Goal: Task Accomplishment & Management: Complete application form

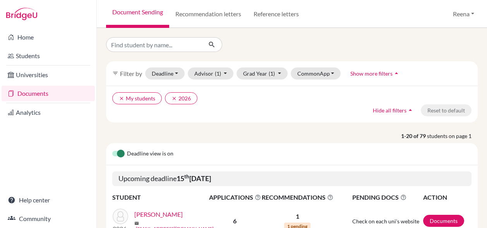
click at [42, 96] on link "Documents" at bounding box center [48, 93] width 93 height 15
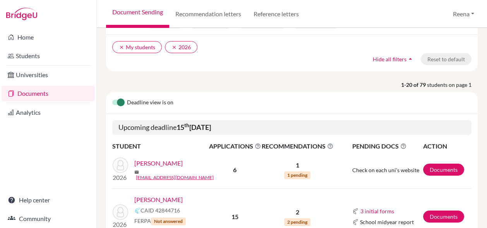
scroll to position [52, 0]
click at [430, 166] on link "Documents" at bounding box center [443, 169] width 41 height 12
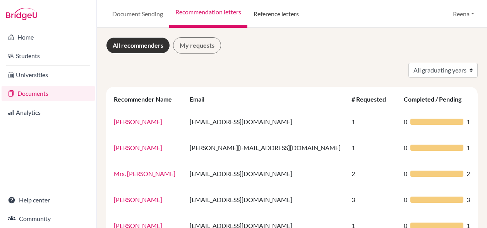
click at [277, 15] on link "Reference letters" at bounding box center [276, 14] width 58 height 28
click at [152, 48] on link "All recommenders" at bounding box center [138, 45] width 64 height 16
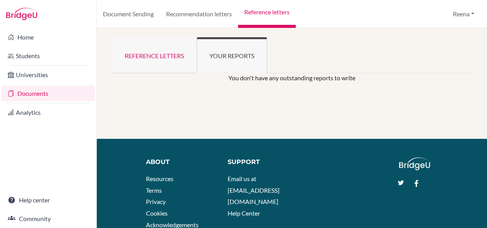
click at [165, 53] on link "Reference letters" at bounding box center [154, 55] width 85 height 36
click at [196, 10] on link "Recommendation letters" at bounding box center [199, 14] width 78 height 28
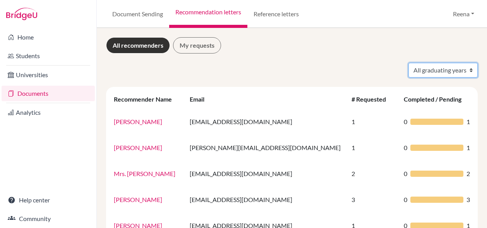
click at [452, 70] on select "All graduating years 2022 2023 2024 2026" at bounding box center [443, 70] width 69 height 15
select select "2026"
click at [409, 63] on select "All graduating years 2022 2023 2024 2026" at bounding box center [443, 70] width 69 height 15
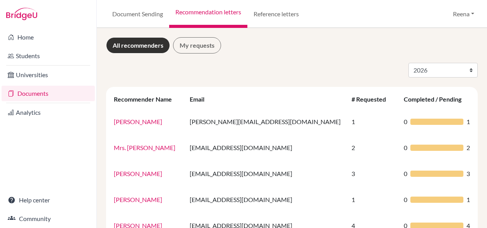
select select "2026"
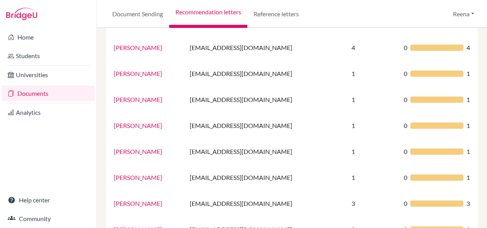
scroll to position [239, 0]
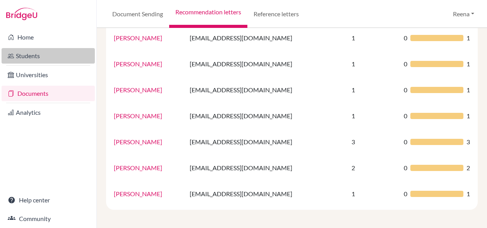
click at [82, 56] on link "Students" at bounding box center [48, 55] width 93 height 15
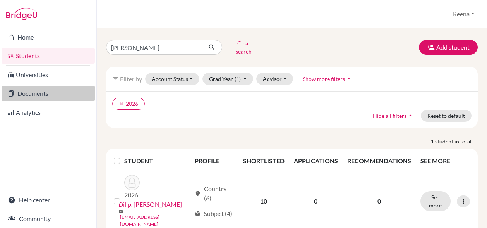
click at [51, 93] on link "Documents" at bounding box center [48, 93] width 93 height 15
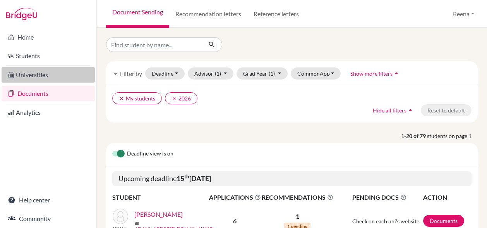
click at [31, 75] on link "Universities" at bounding box center [48, 74] width 93 height 15
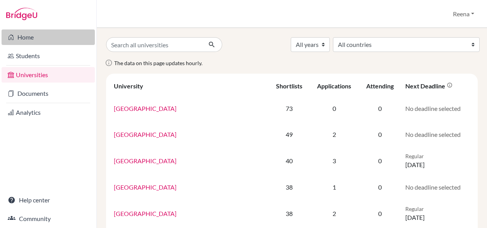
click at [34, 41] on link "Home" at bounding box center [48, 36] width 93 height 15
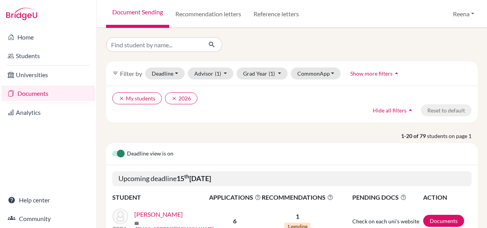
scroll to position [50, 0]
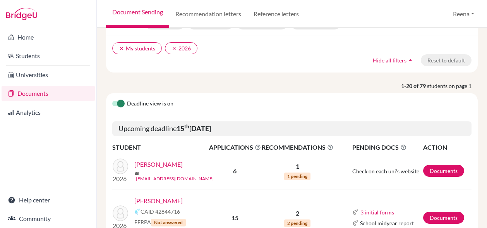
click at [297, 175] on span "1 pending" at bounding box center [297, 176] width 26 height 8
click at [431, 172] on link "Documents" at bounding box center [443, 171] width 41 height 12
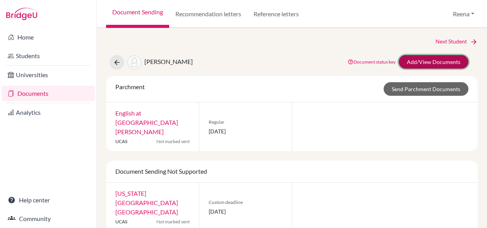
click at [414, 60] on link "Add/View Documents" at bounding box center [434, 62] width 70 height 14
click at [419, 63] on link "Add/View Documents" at bounding box center [434, 62] width 70 height 14
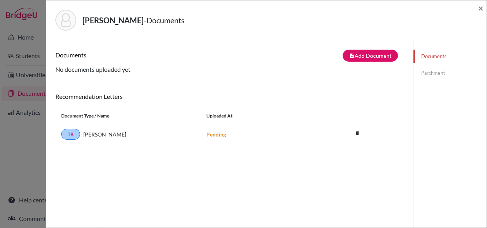
click at [425, 55] on link "Documents" at bounding box center [450, 57] width 73 height 14
click at [29, 57] on div "Alsaffar, Zahraa - Documents × Documents note_add Add Document Document type Ch…" at bounding box center [243, 114] width 487 height 228
click at [32, 55] on div "Alsaffar, Zahraa - Documents × Documents note_add Add Document Document type Ch…" at bounding box center [243, 114] width 487 height 228
drag, startPoint x: 32, startPoint y: 55, endPoint x: 250, endPoint y: 187, distance: 254.8
click at [250, 187] on div "Documents note_add Add Document Document type Change explanation for Common App…" at bounding box center [229, 154] width 349 height 209
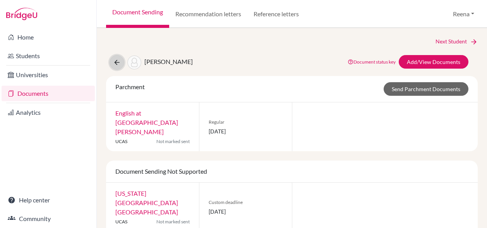
click at [119, 62] on icon at bounding box center [117, 62] width 8 height 8
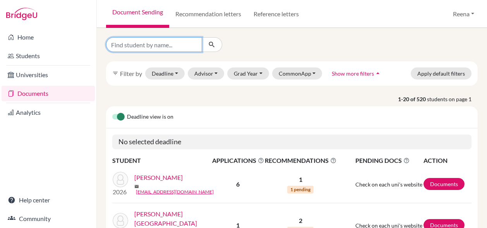
click at [180, 41] on input "Find student by name..." at bounding box center [154, 44] width 96 height 15
type input "n"
type input "ananya"
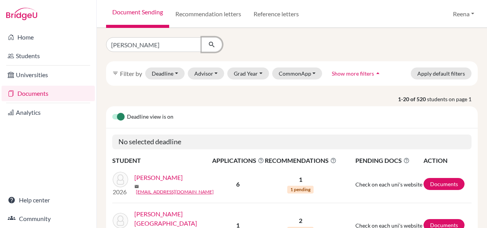
click at [210, 41] on icon "submit" at bounding box center [212, 45] width 8 height 8
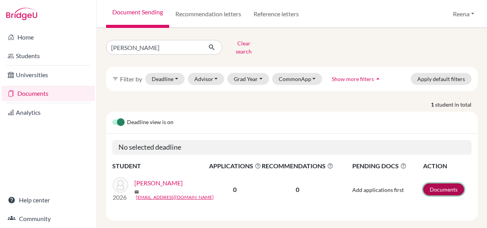
click at [431, 184] on link "Documents" at bounding box center [443, 189] width 41 height 12
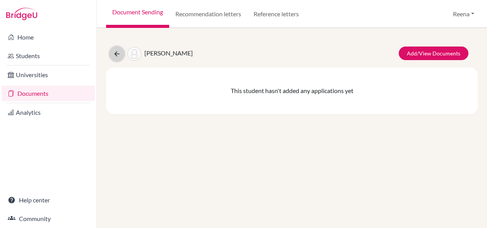
click at [117, 55] on icon at bounding box center [117, 54] width 8 height 8
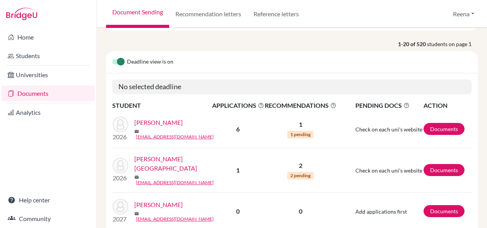
scroll to position [55, 0]
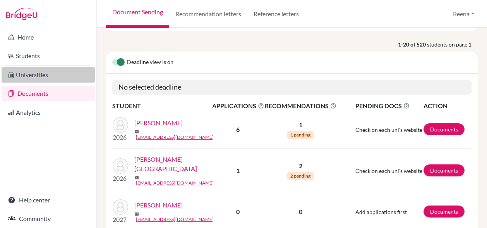
click at [38, 76] on link "Universities" at bounding box center [48, 74] width 93 height 15
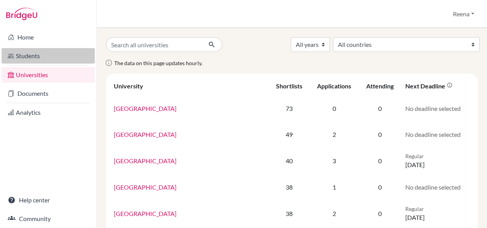
click at [22, 58] on link "Students" at bounding box center [48, 55] width 93 height 15
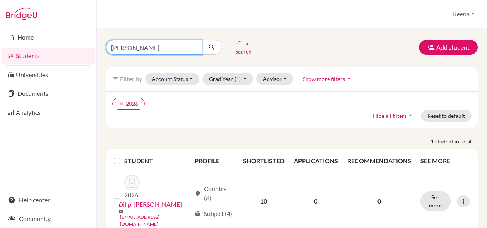
click at [194, 43] on input "[PERSON_NAME]" at bounding box center [154, 47] width 96 height 15
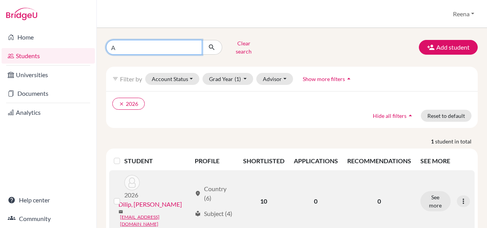
type input "A"
click at [308, 185] on td "0" at bounding box center [315, 201] width 53 height 62
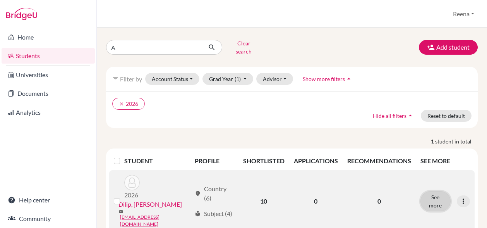
click at [431, 191] on button "See more" at bounding box center [436, 201] width 30 height 20
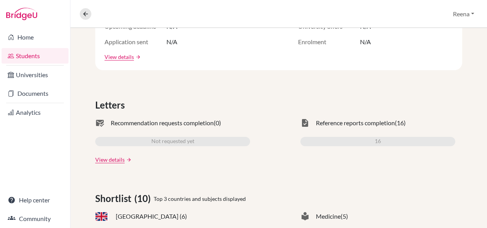
scroll to position [179, 0]
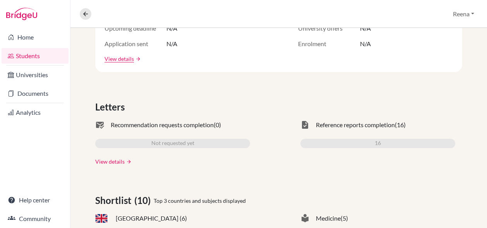
click at [109, 161] on link "View details" at bounding box center [109, 161] width 29 height 8
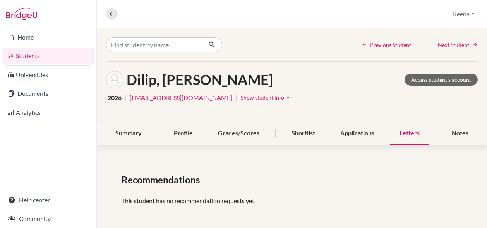
click at [362, 46] on link "Previous Student" at bounding box center [387, 45] width 50 height 8
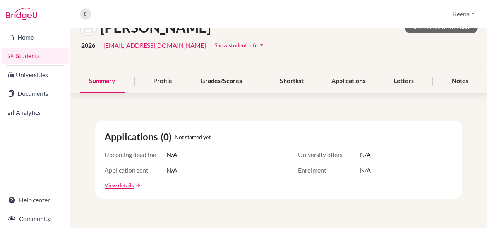
scroll to position [46, 0]
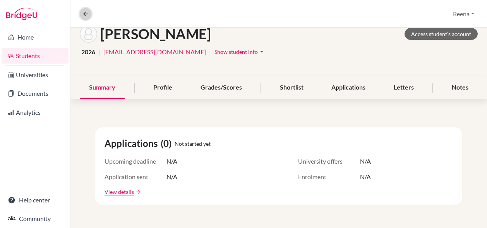
click at [82, 13] on icon at bounding box center [85, 13] width 7 height 7
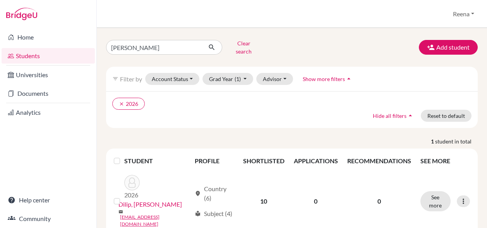
click at [326, 76] on span "Show more filters" at bounding box center [324, 79] width 42 height 7
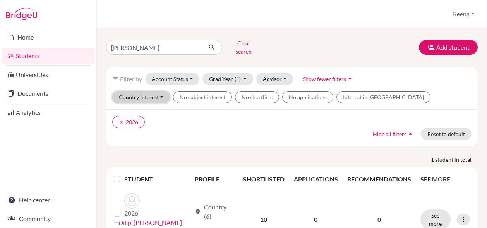
click at [153, 93] on button "Country Interest" at bounding box center [141, 97] width 58 height 12
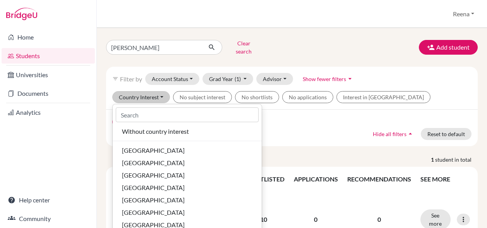
click at [368, 40] on div "Aanya dilip Clear search Add student" at bounding box center [291, 47] width 383 height 20
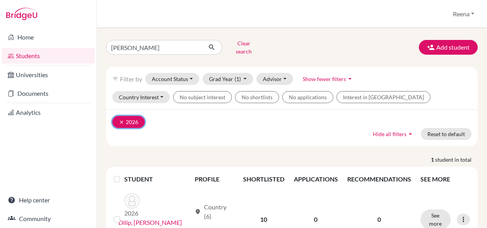
click at [134, 116] on button "clear 2026" at bounding box center [128, 122] width 33 height 12
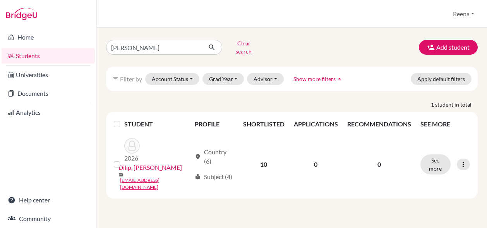
click at [301, 76] on span "Show more filters" at bounding box center [315, 79] width 42 height 7
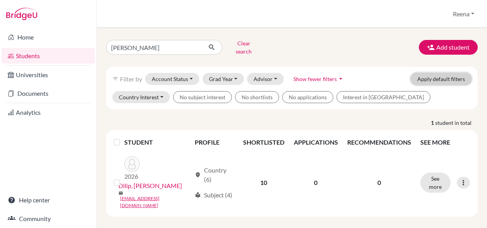
click at [432, 74] on button "Apply default filters" at bounding box center [441, 79] width 61 height 12
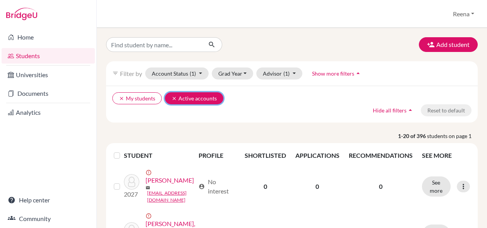
click at [172, 94] on button "clear Active accounts" at bounding box center [194, 98] width 58 height 12
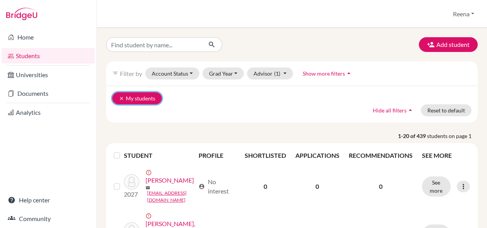
click at [121, 96] on icon "clear" at bounding box center [121, 98] width 5 height 5
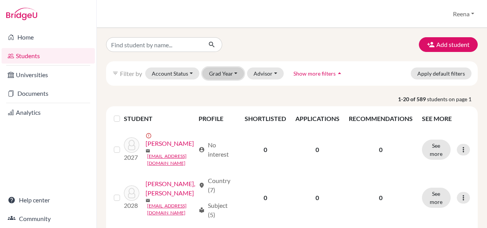
click at [234, 75] on button "Grad Year" at bounding box center [224, 73] width 42 height 12
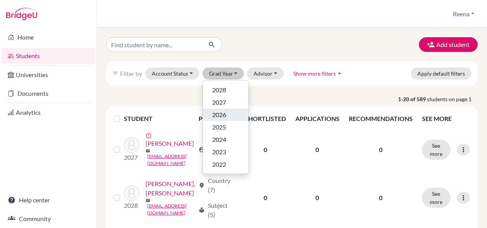
click at [219, 116] on span "2026" at bounding box center [219, 114] width 14 height 9
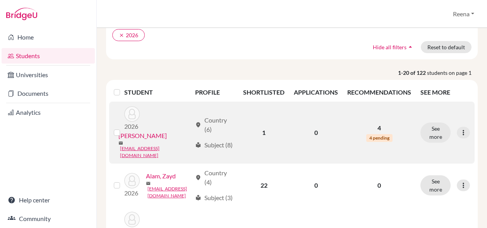
scroll to position [65, 0]
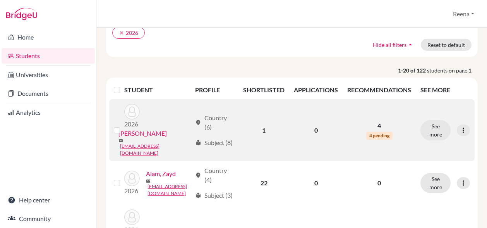
click at [375, 132] on span "4 pending" at bounding box center [379, 136] width 26 height 8
drag, startPoint x: 375, startPoint y: 129, endPoint x: 403, endPoint y: 125, distance: 27.8
click at [403, 125] on td "4 4 pending" at bounding box center [379, 130] width 73 height 62
drag, startPoint x: 403, startPoint y: 125, endPoint x: 431, endPoint y: 124, distance: 28.3
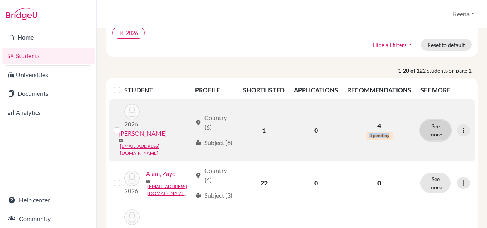
click at [431, 124] on button "See more" at bounding box center [436, 130] width 30 height 20
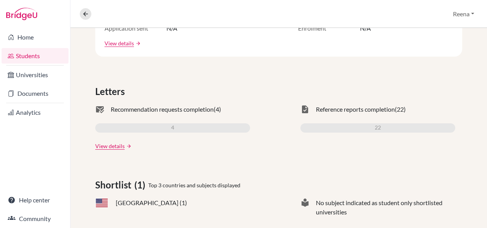
scroll to position [196, 0]
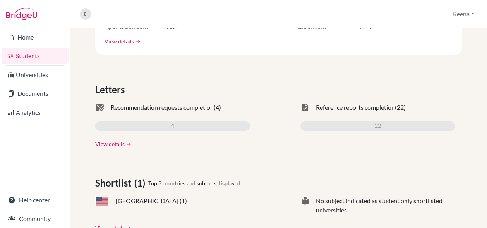
click at [101, 144] on link "View details" at bounding box center [109, 144] width 29 height 8
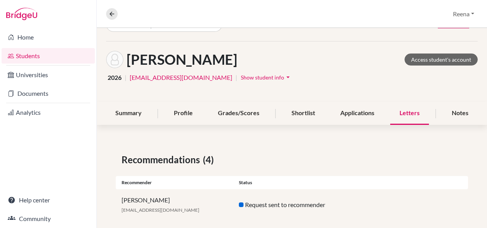
scroll to position [16, 0]
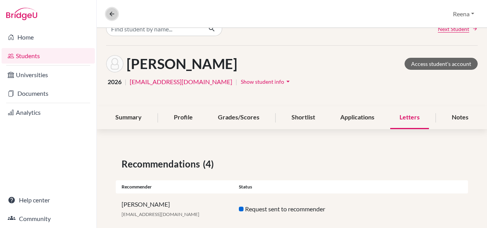
click at [113, 15] on icon at bounding box center [111, 13] width 7 height 7
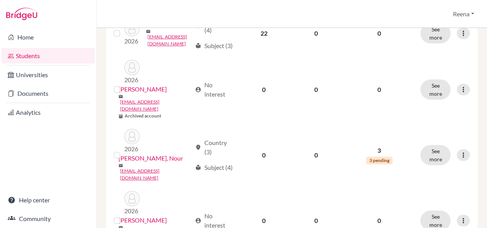
scroll to position [216, 0]
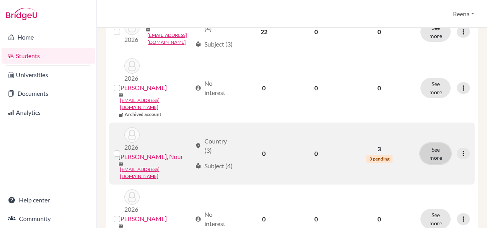
click at [435, 143] on button "See more" at bounding box center [436, 153] width 30 height 20
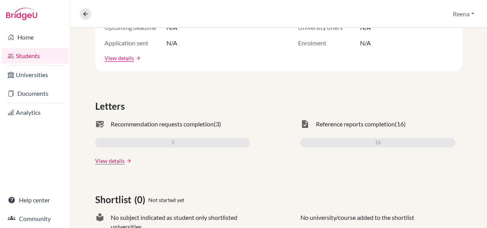
scroll to position [180, 0]
click at [101, 162] on link "View details" at bounding box center [109, 160] width 29 height 8
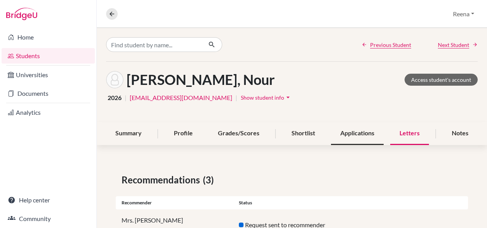
click at [354, 133] on div "Applications" at bounding box center [357, 133] width 53 height 23
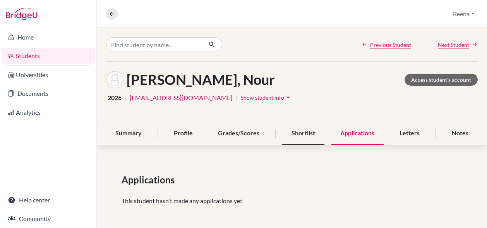
click at [295, 134] on div "Shortlist" at bounding box center [303, 133] width 42 height 23
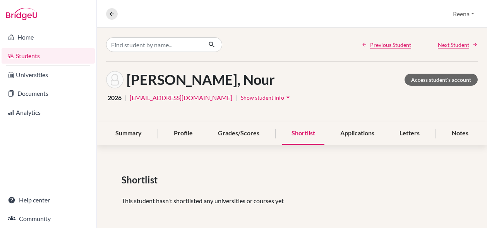
scroll to position [2, 0]
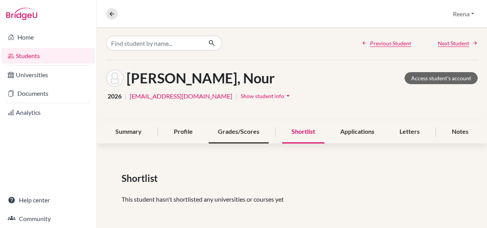
click at [241, 134] on div "Grades/Scores" at bounding box center [239, 131] width 60 height 23
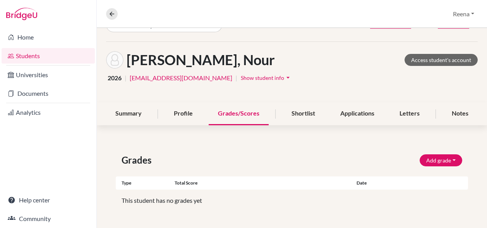
scroll to position [12, 0]
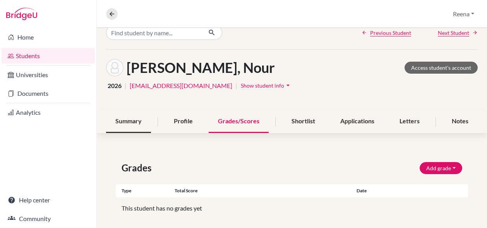
click at [133, 122] on div "Summary" at bounding box center [128, 121] width 45 height 23
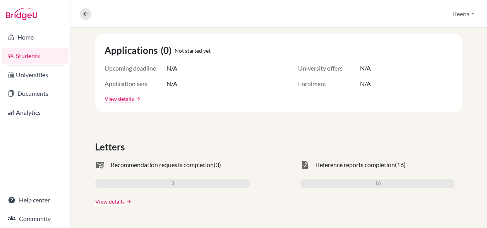
scroll to position [177, 0]
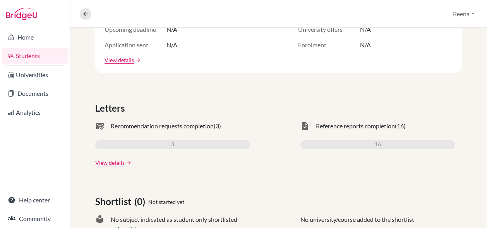
click at [341, 125] on span "Reference reports completion" at bounding box center [355, 125] width 79 height 9
drag, startPoint x: 341, startPoint y: 125, endPoint x: 311, endPoint y: 139, distance: 33.5
click at [311, 139] on div "task Reference reports completion (16) 16" at bounding box center [378, 143] width 155 height 45
click at [116, 161] on link "View details" at bounding box center [109, 162] width 29 height 8
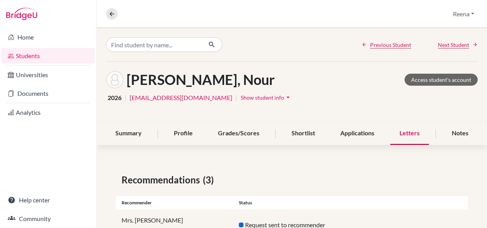
click at [247, 99] on span "Show student info" at bounding box center [262, 97] width 43 height 7
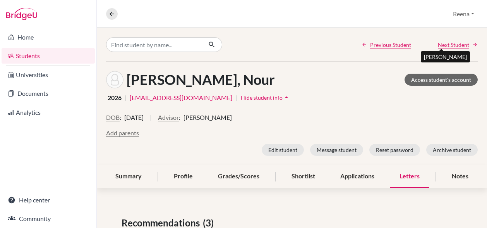
click at [452, 42] on span "Next Student" at bounding box center [453, 45] width 31 height 8
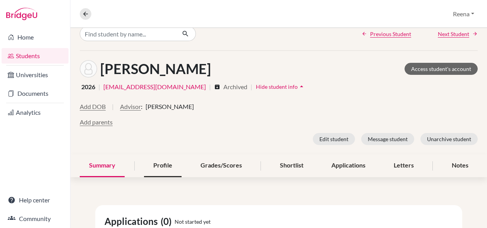
scroll to position [3, 0]
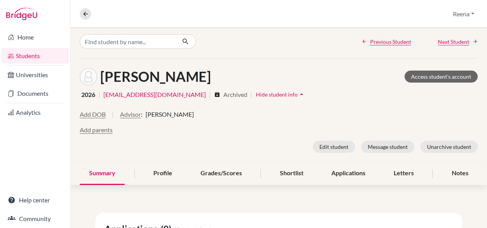
click at [40, 58] on link "Students" at bounding box center [35, 55] width 67 height 15
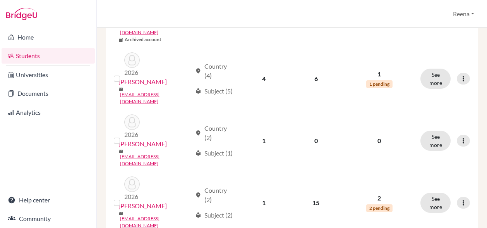
scroll to position [423, 0]
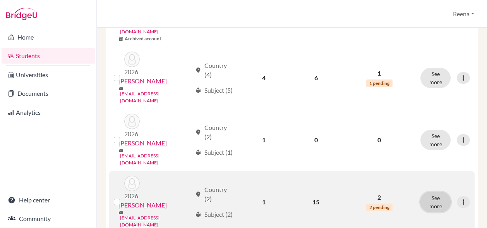
click at [431, 192] on button "See more" at bounding box center [436, 202] width 30 height 20
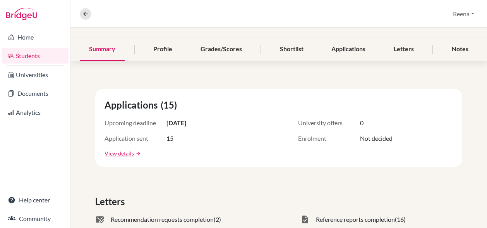
scroll to position [86, 0]
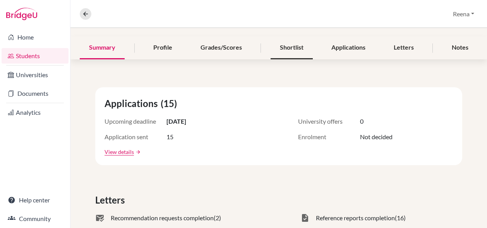
click at [297, 49] on div "Shortlist" at bounding box center [292, 47] width 42 height 23
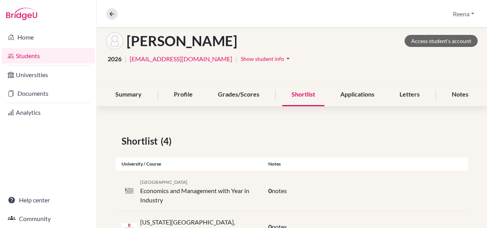
scroll to position [19, 0]
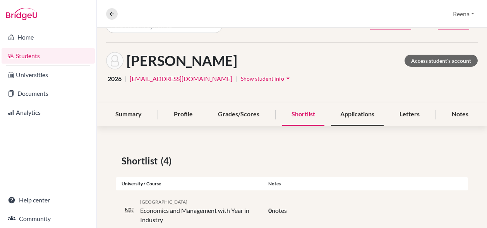
click at [360, 118] on div "Applications" at bounding box center [357, 114] width 53 height 23
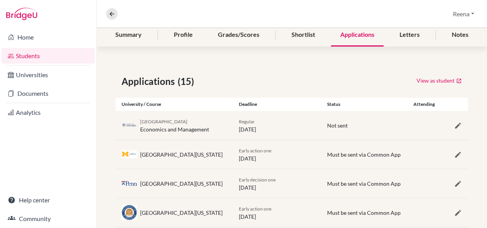
scroll to position [96, 0]
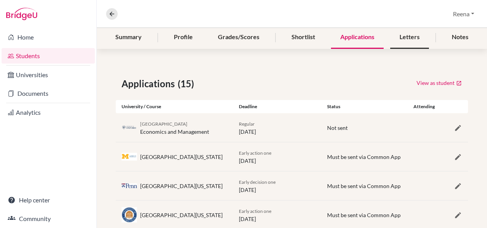
click at [404, 38] on div "Letters" at bounding box center [409, 37] width 39 height 23
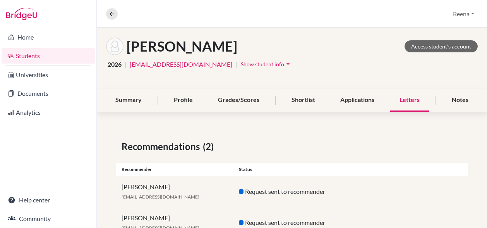
scroll to position [30, 0]
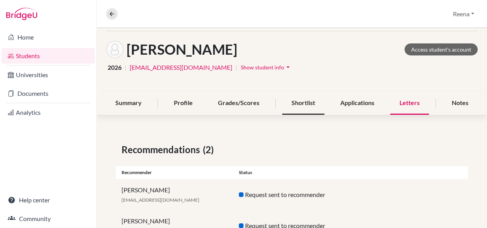
click at [298, 102] on div "Shortlist" at bounding box center [303, 103] width 42 height 23
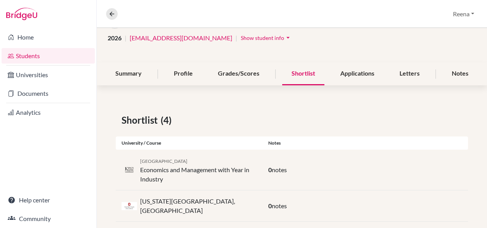
scroll to position [59, 0]
click at [448, 72] on div "Notes" at bounding box center [460, 74] width 35 height 23
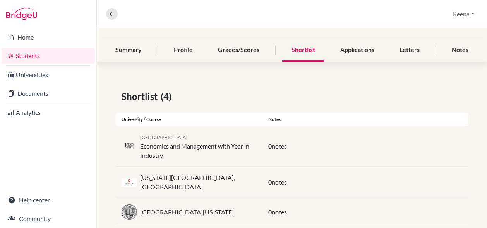
scroll to position [8, 0]
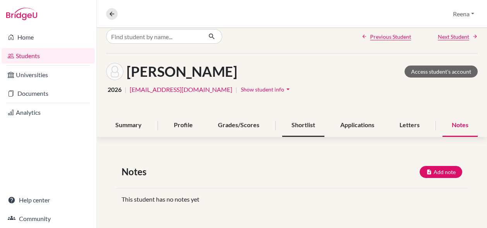
click at [308, 124] on div "Shortlist" at bounding box center [303, 125] width 42 height 23
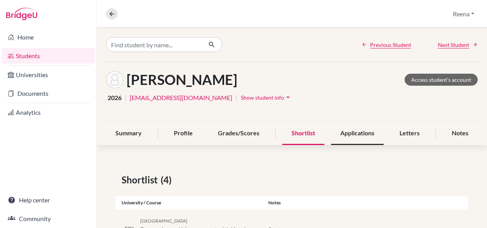
click at [359, 132] on div "Applications" at bounding box center [357, 133] width 53 height 23
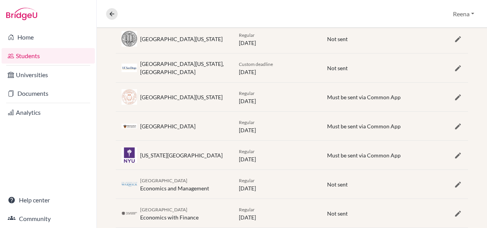
scroll to position [331, 0]
click at [246, 183] on div "Regular 14 January 2026" at bounding box center [277, 183] width 88 height 16
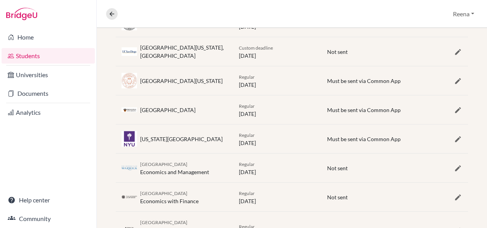
scroll to position [346, 0]
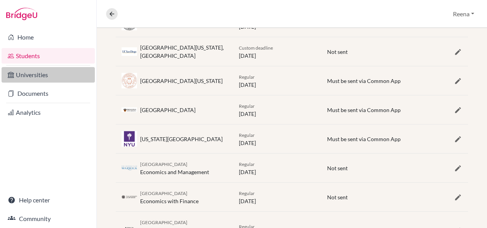
click at [25, 79] on link "Universities" at bounding box center [48, 74] width 93 height 15
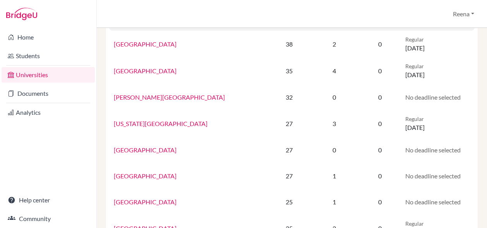
scroll to position [107, 0]
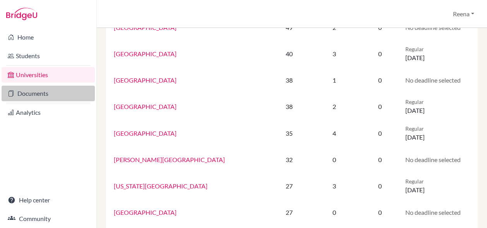
click at [50, 93] on link "Documents" at bounding box center [48, 93] width 93 height 15
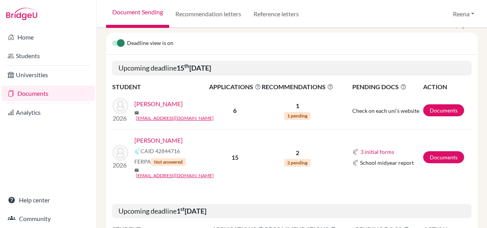
scroll to position [74, 0]
click at [431, 153] on link "Documents" at bounding box center [443, 157] width 41 height 12
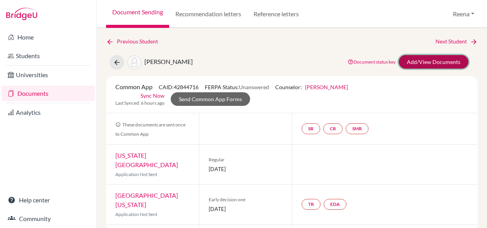
click at [422, 63] on link "Add/View Documents" at bounding box center [434, 62] width 70 height 14
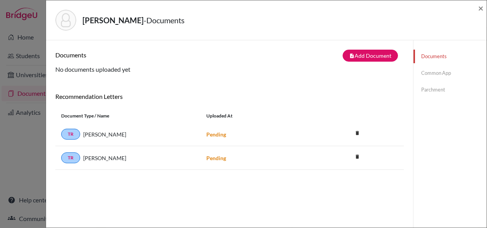
click at [432, 73] on link "Common App" at bounding box center [450, 73] width 73 height 14
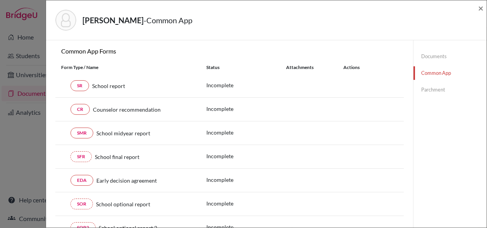
scroll to position [93, 0]
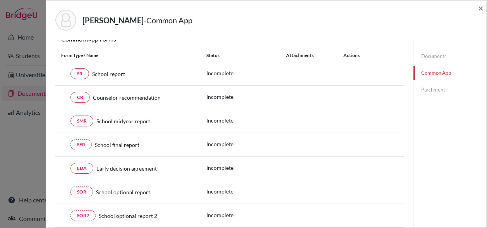
click at [428, 89] on link "Parchment" at bounding box center [450, 90] width 73 height 14
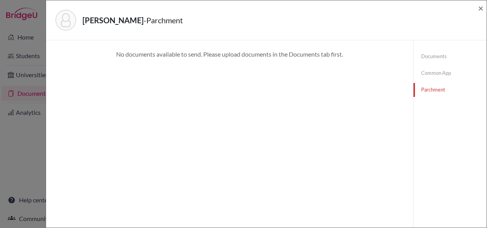
click at [427, 73] on link "Common App" at bounding box center [450, 73] width 73 height 14
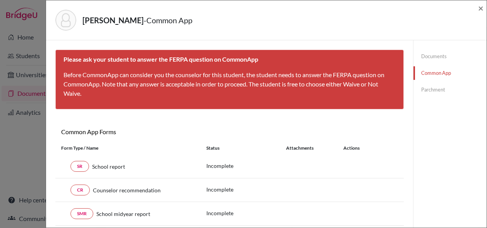
click at [428, 57] on link "Documents" at bounding box center [450, 57] width 73 height 14
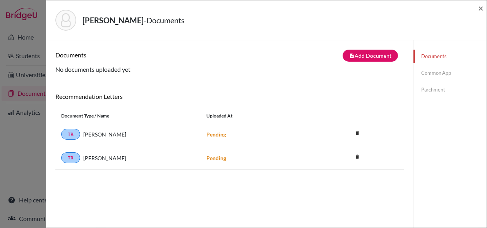
click at [437, 73] on link "Common App" at bounding box center [450, 73] width 73 height 14
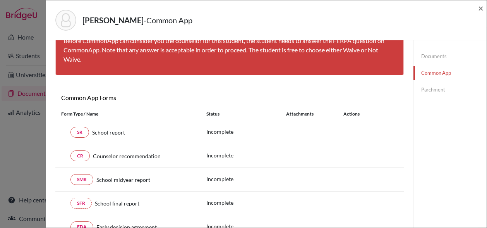
scroll to position [34, 0]
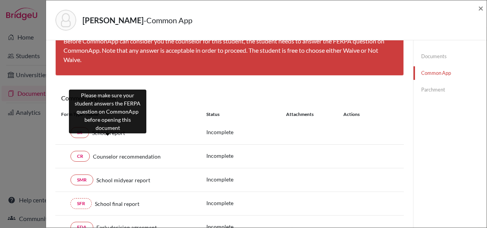
click at [113, 135] on span "School report" at bounding box center [108, 133] width 33 height 8
click at [117, 133] on span "School report" at bounding box center [108, 133] width 33 height 8
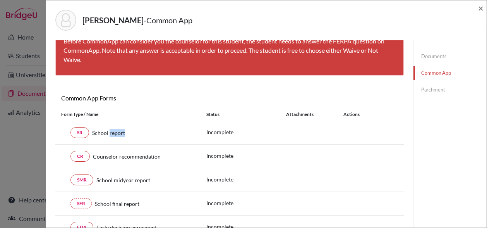
drag, startPoint x: 117, startPoint y: 133, endPoint x: 177, endPoint y: 127, distance: 60.0
click at [177, 127] on div "SR School report" at bounding box center [128, 132] width 134 height 11
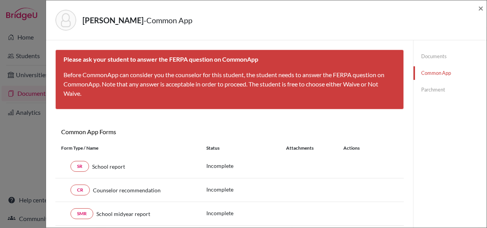
click at [31, 217] on div "Anand, Aarush - Common App × × Please ask your student to answer the FERPA ques…" at bounding box center [243, 114] width 487 height 228
click at [31, 54] on div "Anand, Aarush - Common App × × Please ask your student to answer the FERPA ques…" at bounding box center [243, 114] width 487 height 228
click at [26, 38] on div "Anand, Aarush - Common App × × Please ask your student to answer the FERPA ques…" at bounding box center [243, 114] width 487 height 228
click at [479, 8] on span "×" at bounding box center [480, 7] width 5 height 11
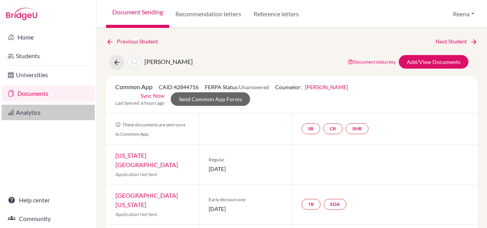
click at [44, 114] on link "Analytics" at bounding box center [48, 112] width 93 height 15
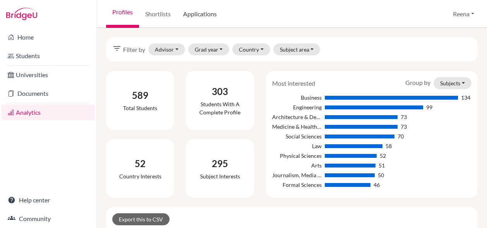
click at [194, 15] on link "Applications" at bounding box center [200, 14] width 46 height 28
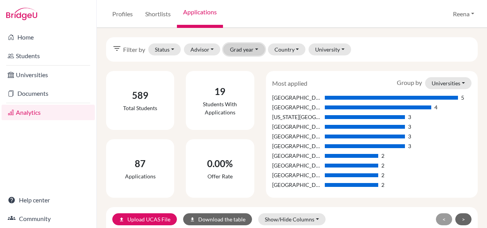
click at [235, 52] on button "Grad year" at bounding box center [243, 49] width 41 height 12
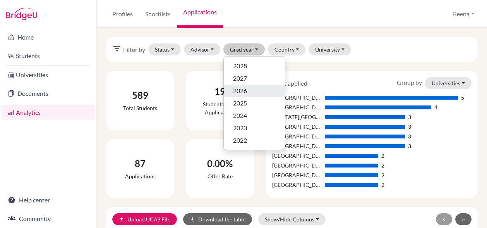
click at [237, 91] on span "2026" at bounding box center [240, 90] width 14 height 9
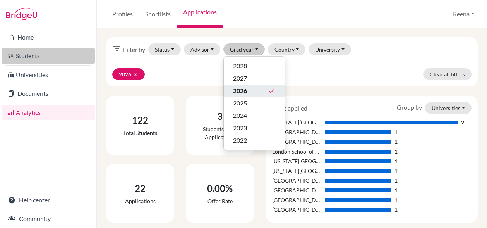
click at [36, 60] on link "Students" at bounding box center [48, 55] width 93 height 15
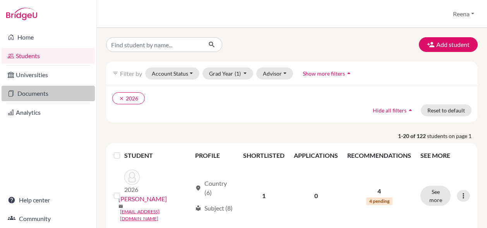
click at [47, 93] on link "Documents" at bounding box center [48, 93] width 93 height 15
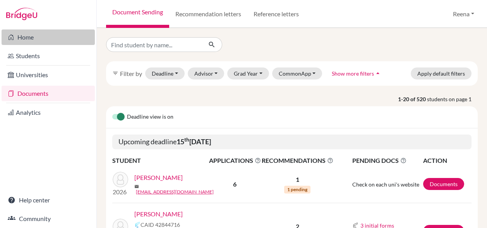
click at [36, 36] on link "Home" at bounding box center [48, 36] width 93 height 15
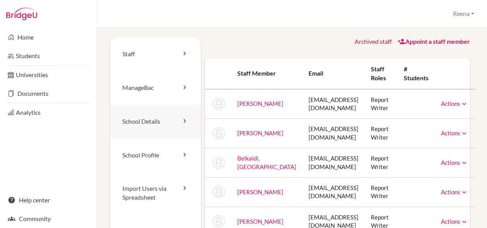
click at [177, 119] on link "School Details" at bounding box center [155, 122] width 91 height 34
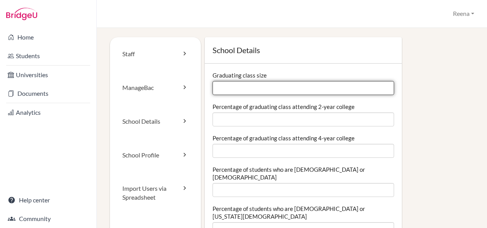
click at [231, 93] on input "Graduating class size" at bounding box center [304, 88] width 182 height 14
type input "75"
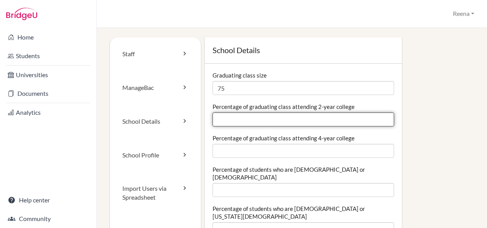
click at [225, 120] on input "Percentage of graduating class attending 2-year college" at bounding box center [304, 119] width 182 height 14
click at [380, 122] on input "0" at bounding box center [304, 119] width 182 height 14
click at [381, 117] on input "0.01" at bounding box center [304, 119] width 182 height 14
click at [381, 117] on input "0.02" at bounding box center [304, 119] width 182 height 14
click at [381, 117] on input "0.03" at bounding box center [304, 119] width 182 height 14
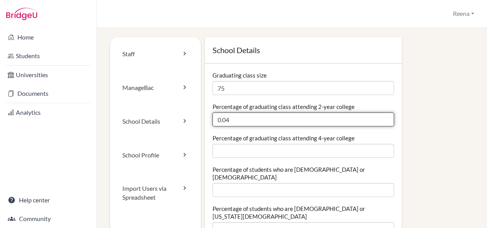
click at [381, 117] on input "0.04" at bounding box center [304, 119] width 182 height 14
click at [381, 117] on input "0.05" at bounding box center [304, 119] width 182 height 14
click at [381, 117] on input "0.06" at bounding box center [304, 119] width 182 height 14
click at [381, 117] on input "0.3" at bounding box center [304, 119] width 182 height 14
type input "0"
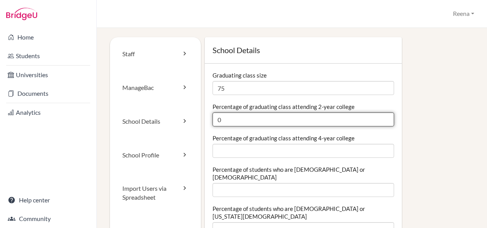
type input "0"
click at [382, 121] on input "0" at bounding box center [304, 119] width 182 height 14
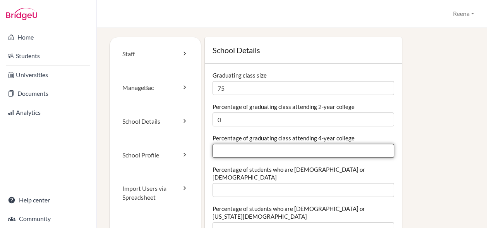
click at [245, 147] on input "Percentage of graduating class attending 4-year college" at bounding box center [304, 151] width 182 height 14
click at [382, 148] on input "0.01" at bounding box center [304, 151] width 182 height 14
click at [382, 149] on input "1.51" at bounding box center [304, 151] width 182 height 14
click at [229, 152] on input "1.51" at bounding box center [304, 151] width 182 height 14
type input "1"
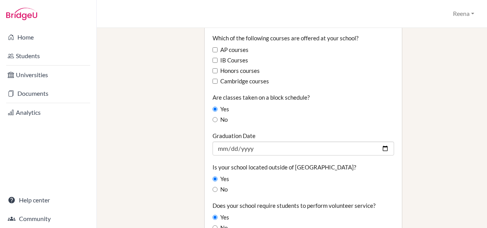
scroll to position [517, 0]
type input "50"
click at [222, 186] on label "No" at bounding box center [220, 190] width 15 height 9
click at [218, 187] on input "No" at bounding box center [215, 189] width 5 height 5
radio input "true"
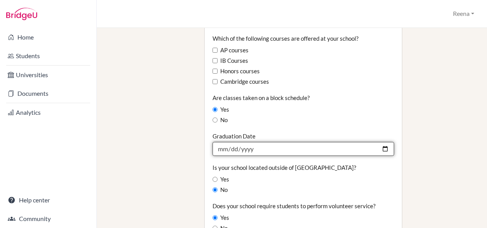
click at [230, 142] on input "Graduation Date" at bounding box center [304, 149] width 182 height 14
click at [223, 142] on input "Graduation Date" at bounding box center [304, 149] width 182 height 14
click at [382, 142] on input "Graduation Date" at bounding box center [304, 149] width 182 height 14
type input "2026-05-26"
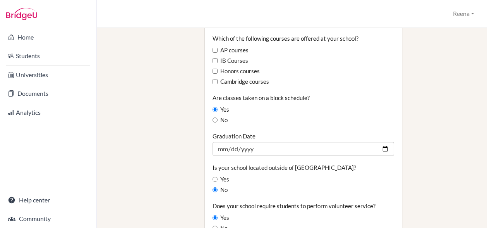
click at [245, 175] on div "Yes" at bounding box center [304, 179] width 182 height 9
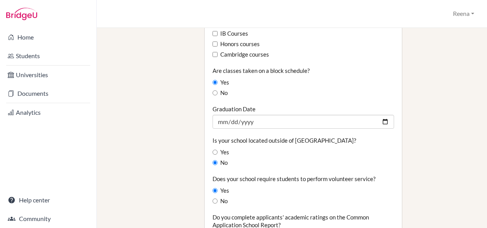
scroll to position [545, 0]
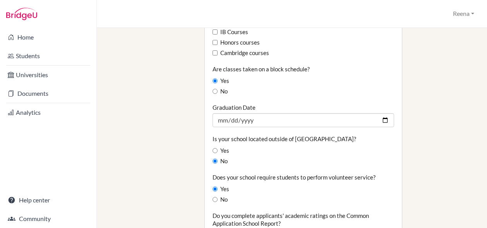
click at [224, 185] on label "Yes" at bounding box center [221, 189] width 17 height 9
click at [218, 186] on input "Yes" at bounding box center [215, 188] width 5 height 5
radio input "true"
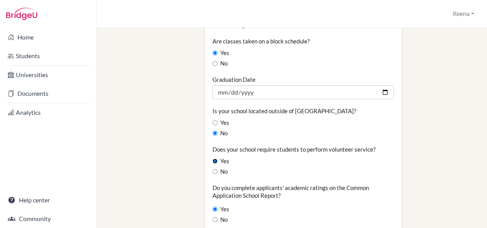
scroll to position [594, 0]
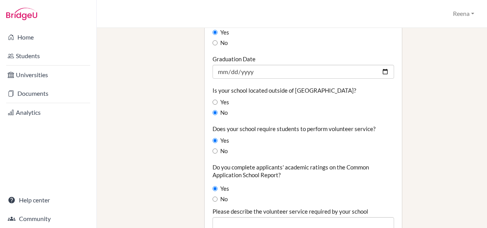
click at [222, 184] on label "Yes" at bounding box center [221, 188] width 17 height 9
click at [218, 186] on input "Yes" at bounding box center [215, 188] width 5 height 5
radio input "true"
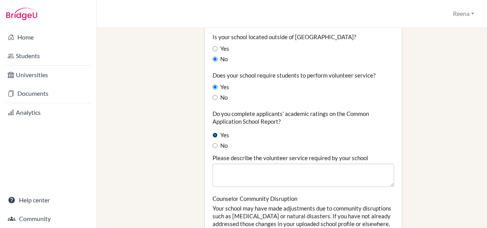
scroll to position [649, 0]
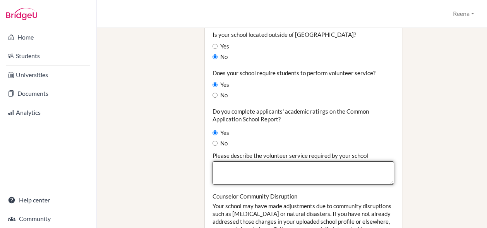
click at [249, 161] on textarea "Please describe the volunteer service required by your school" at bounding box center [304, 172] width 182 height 23
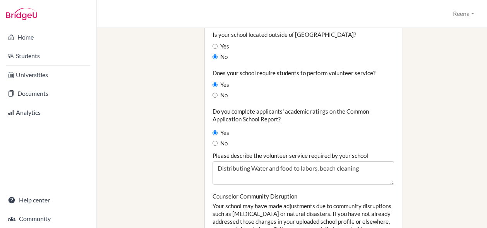
drag, startPoint x: 333, startPoint y: 70, endPoint x: 365, endPoint y: 155, distance: 90.8
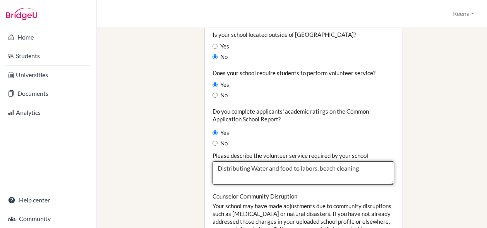
click at [365, 161] on textarea "Distributing Water and food to labors, beach cleaning" at bounding box center [304, 172] width 182 height 23
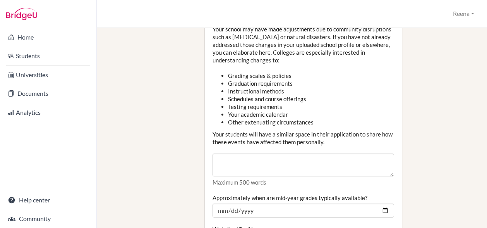
scroll to position [856, 0]
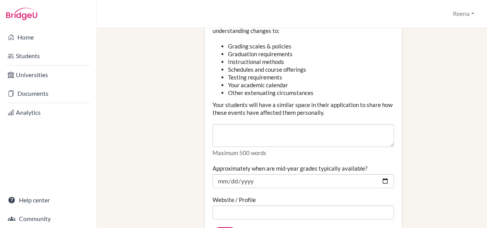
type textarea "Distributing Water and food to labors, beach cleaning,collecting newspaper and …"
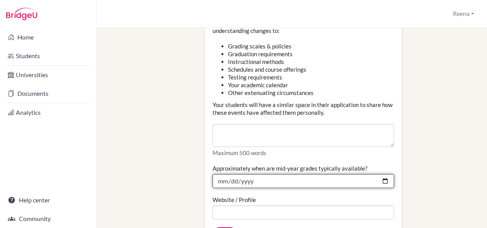
click at [380, 174] on input "Approximately when are mid-year grades typically available?" at bounding box center [304, 181] width 182 height 14
type input "2026-01-22"
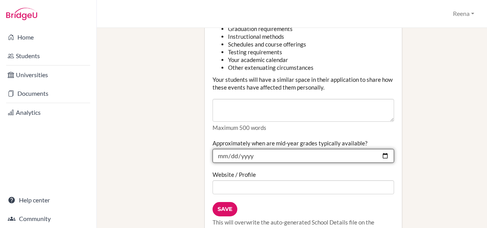
scroll to position [882, 0]
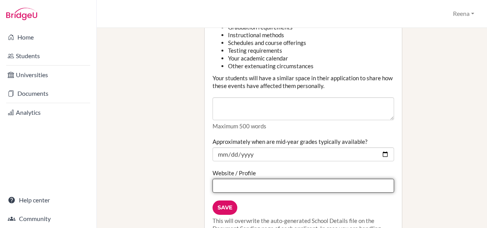
click at [246, 179] on input "Website / Profile" at bounding box center [304, 186] width 182 height 14
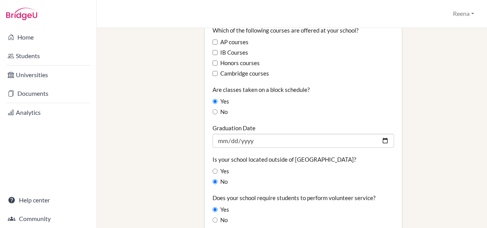
scroll to position [524, 0]
type textarea "Distributing Water and food to labors, beach cleaning, collecting newspaper and…"
click at [221, 108] on label "No" at bounding box center [220, 112] width 15 height 9
click at [218, 110] on input "No" at bounding box center [215, 112] width 5 height 5
radio input "true"
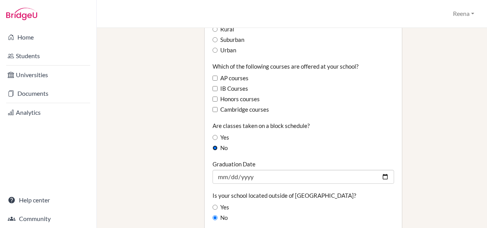
scroll to position [488, 0]
click at [218, 85] on label "IB Courses" at bounding box center [231, 89] width 36 height 9
click at [218, 86] on input "IB Courses" at bounding box center [215, 88] width 5 height 5
checkbox input "true"
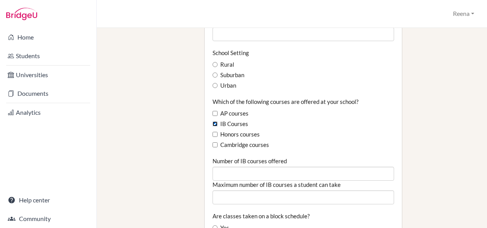
scroll to position [432, 0]
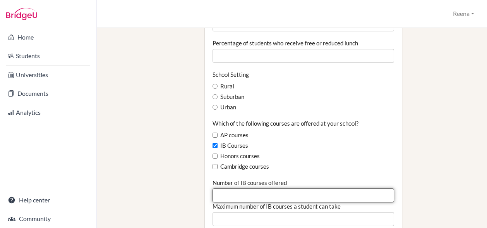
click at [240, 188] on input "Number of IB courses offered" at bounding box center [304, 195] width 182 height 14
click at [380, 188] on input "-1" at bounding box center [304, 195] width 182 height 14
click at [380, 188] on input "-2" at bounding box center [304, 195] width 182 height 14
click at [380, 188] on input "-4" at bounding box center [304, 195] width 182 height 14
click at [380, 188] on input "-5" at bounding box center [304, 195] width 182 height 14
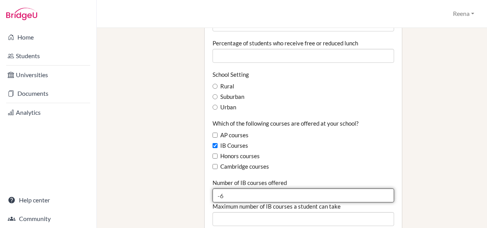
click at [380, 188] on input "-6" at bounding box center [304, 195] width 182 height 14
click at [380, 188] on input "-7" at bounding box center [304, 195] width 182 height 14
click at [380, 188] on input "-8" at bounding box center [304, 195] width 182 height 14
click at [381, 188] on input "-7" at bounding box center [304, 195] width 182 height 14
click at [381, 188] on input "-6" at bounding box center [304, 195] width 182 height 14
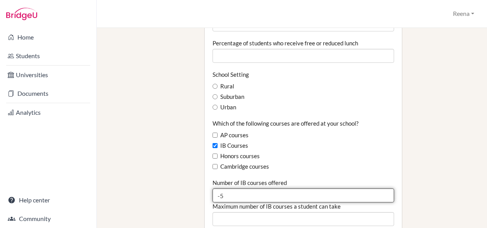
click at [381, 188] on input "-5" at bounding box center [304, 195] width 182 height 14
click at [381, 188] on input "-4" at bounding box center [304, 195] width 182 height 14
click at [381, 188] on input "-3" at bounding box center [304, 195] width 182 height 14
click at [381, 188] on input "-2" at bounding box center [304, 195] width 182 height 14
click at [381, 188] on input "-1" at bounding box center [304, 195] width 182 height 14
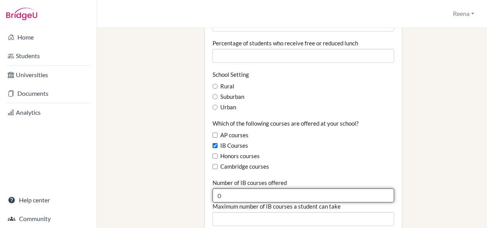
click at [381, 188] on input "0" at bounding box center [304, 195] width 182 height 14
click at [381, 188] on input "1" at bounding box center [304, 195] width 182 height 14
click at [381, 188] on input "2" at bounding box center [304, 195] width 182 height 14
click at [381, 188] on input "3" at bounding box center [304, 195] width 182 height 14
click at [381, 188] on input "4" at bounding box center [304, 195] width 182 height 14
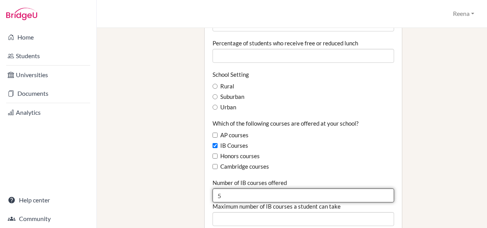
click at [381, 188] on input "5" at bounding box center [304, 195] width 182 height 14
type input "6"
click at [381, 188] on input "6" at bounding box center [304, 195] width 182 height 14
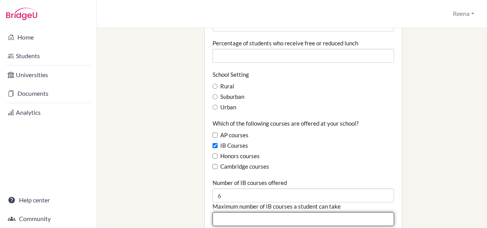
click at [257, 212] on input "Maximum number of IB courses a student can take" at bounding box center [304, 219] width 182 height 14
click at [381, 212] on input "1" at bounding box center [304, 219] width 182 height 14
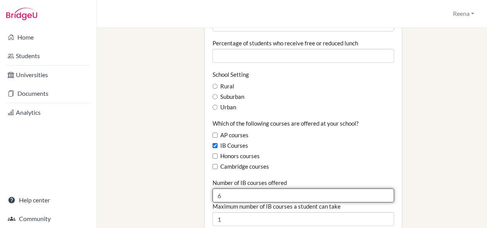
click at [223, 188] on input "6" at bounding box center [304, 195] width 182 height 14
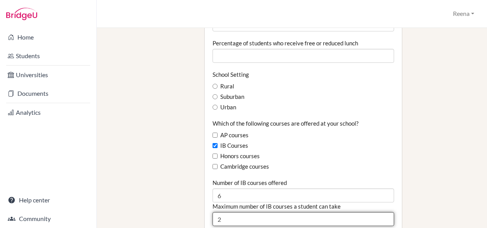
click at [382, 212] on input "2" at bounding box center [304, 219] width 182 height 14
click at [382, 212] on input "3" at bounding box center [304, 219] width 182 height 14
click at [382, 212] on input "4" at bounding box center [304, 219] width 182 height 14
click at [382, 212] on input "5" at bounding box center [304, 219] width 182 height 14
type input "6"
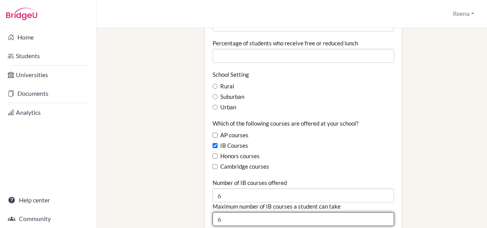
click at [382, 212] on input "6" at bounding box center [304, 219] width 182 height 14
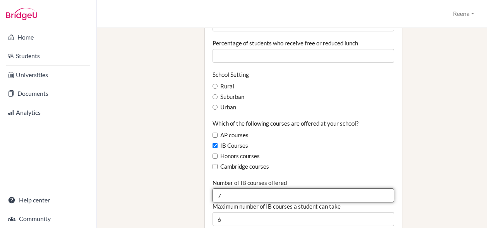
click at [380, 188] on input "7" at bounding box center [304, 195] width 182 height 14
click at [380, 188] on input "8" at bounding box center [304, 195] width 182 height 14
click at [380, 188] on input "9" at bounding box center [304, 195] width 182 height 14
click at [380, 188] on input "10" at bounding box center [304, 195] width 182 height 14
click at [380, 188] on input "11" at bounding box center [304, 195] width 182 height 14
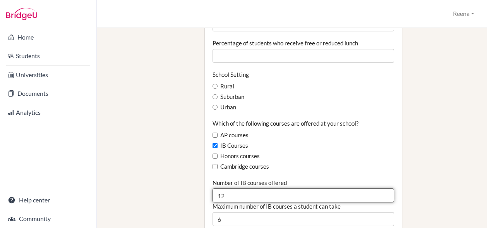
click at [380, 188] on input "12" at bounding box center [304, 195] width 182 height 14
click at [380, 188] on input "13" at bounding box center [304, 195] width 182 height 14
click at [380, 188] on input "14" at bounding box center [304, 195] width 182 height 14
click at [380, 188] on input "15" at bounding box center [304, 195] width 182 height 14
click at [380, 188] on input "16" at bounding box center [304, 195] width 182 height 14
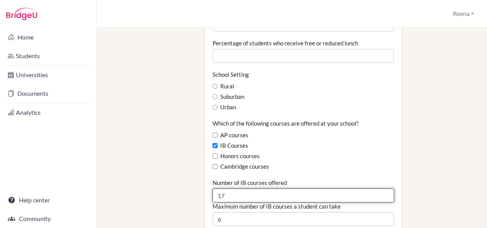
click at [380, 188] on input "17" at bounding box center [304, 195] width 182 height 14
click at [380, 188] on input "18" at bounding box center [304, 195] width 182 height 14
click at [380, 188] on input "19" at bounding box center [304, 195] width 182 height 14
click at [380, 188] on input "20" at bounding box center [304, 195] width 182 height 14
click at [380, 188] on input "22" at bounding box center [304, 195] width 182 height 14
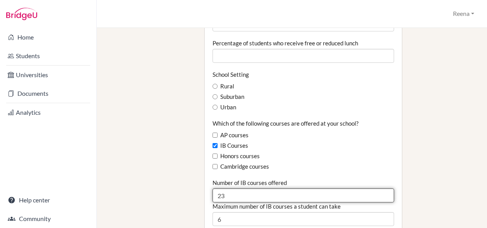
click at [380, 188] on input "23" at bounding box center [304, 195] width 182 height 14
type input "24"
click at [380, 188] on input "24" at bounding box center [304, 195] width 182 height 14
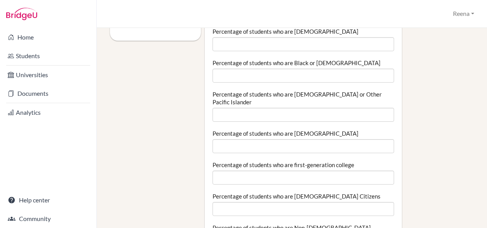
scroll to position [216, 0]
click at [285, 129] on label "Percentage of students who are White" at bounding box center [286, 133] width 146 height 8
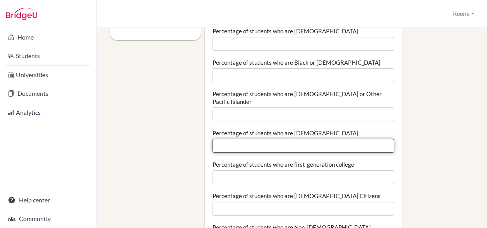
click at [285, 139] on input "Percentage of students who are White" at bounding box center [304, 146] width 182 height 14
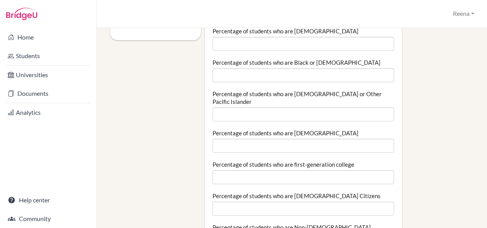
click at [285, 129] on label "Percentage of students who are White" at bounding box center [286, 133] width 146 height 8
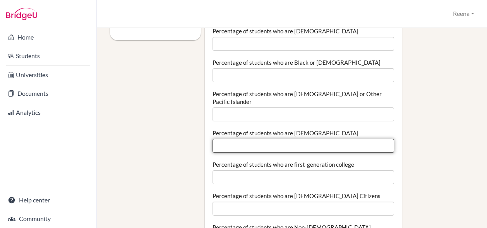
click at [285, 139] on input "Percentage of students who are White" at bounding box center [304, 146] width 182 height 14
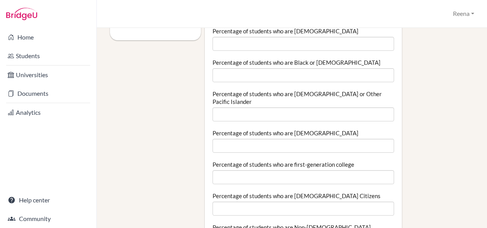
click at [285, 129] on label "Percentage of students who are White" at bounding box center [286, 133] width 146 height 8
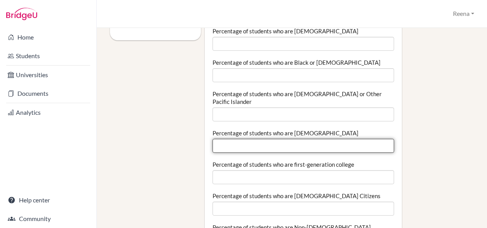
click at [285, 139] on input "Percentage of students who are White" at bounding box center [304, 146] width 182 height 14
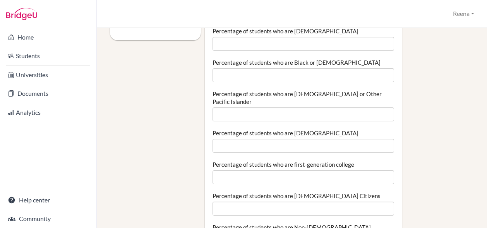
click at [285, 129] on label "Percentage of students who are White" at bounding box center [286, 133] width 146 height 8
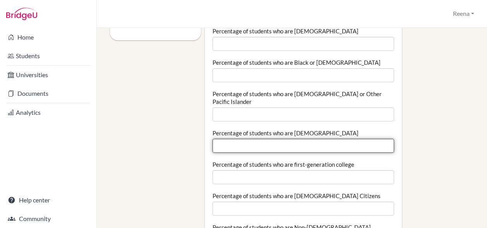
click at [285, 139] on input "Percentage of students who are White" at bounding box center [304, 146] width 182 height 14
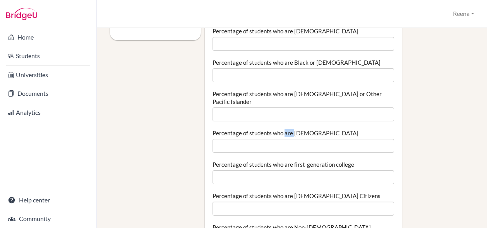
click at [285, 129] on label "Percentage of students who are White" at bounding box center [286, 133] width 146 height 8
click at [285, 139] on input "Percentage of students who are White" at bounding box center [304, 146] width 182 height 14
click at [285, 129] on label "Percentage of students who are White" at bounding box center [286, 133] width 146 height 8
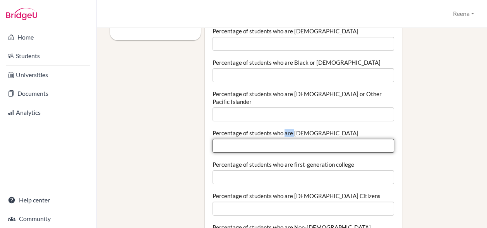
click at [285, 139] on input "Percentage of students who are White" at bounding box center [304, 146] width 182 height 14
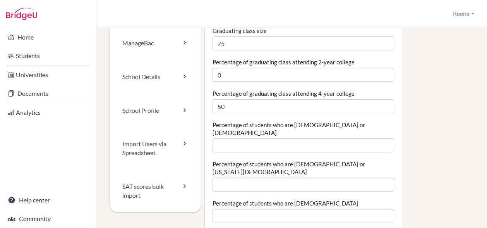
scroll to position [50, 0]
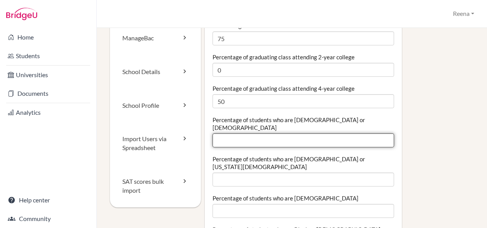
click at [232, 134] on input "Percentage of students who are Hispanic or Latino" at bounding box center [304, 140] width 182 height 14
type input "1"
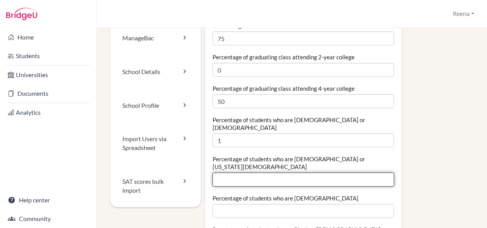
click at [226, 172] on input "Percentage of students who are American Indian or Alaska Native" at bounding box center [304, 179] width 182 height 14
type input "2"
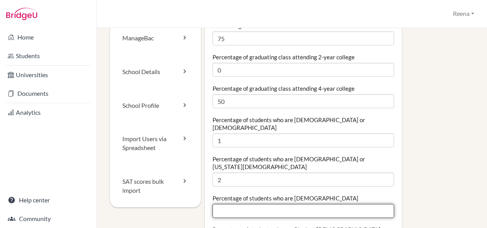
click at [260, 204] on input "Percentage of students who are Asian" at bounding box center [304, 211] width 182 height 14
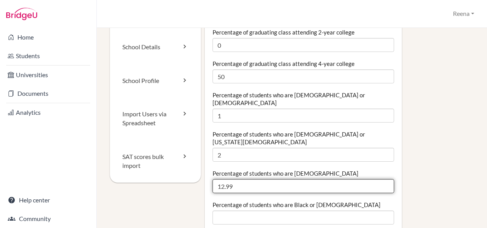
type input "12.99"
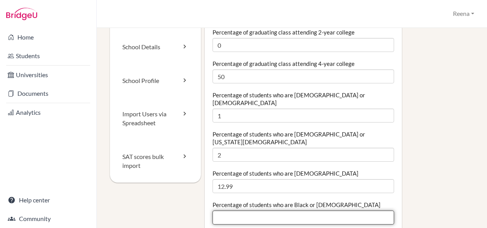
click at [282, 210] on input "Percentage of students who are Black or African American" at bounding box center [304, 217] width 182 height 14
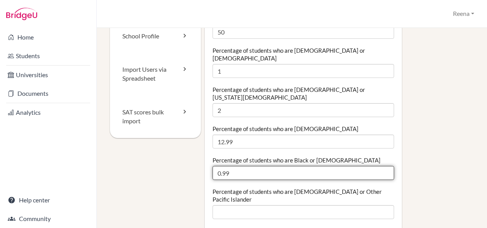
scroll to position [123, 0]
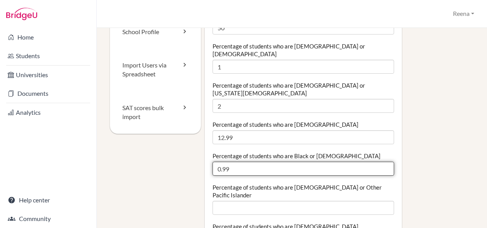
type input "0.99"
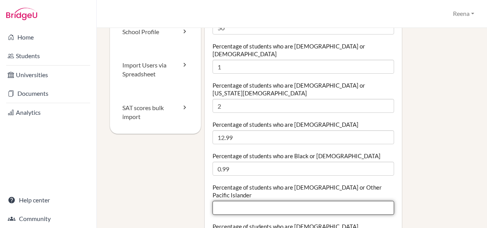
click at [255, 201] on input "Percentage of students who are Native Hawaiian or Other Pacific Islander" at bounding box center [304, 208] width 182 height 14
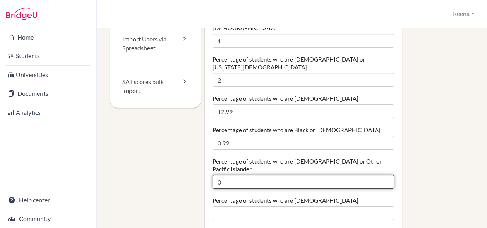
scroll to position [153, 0]
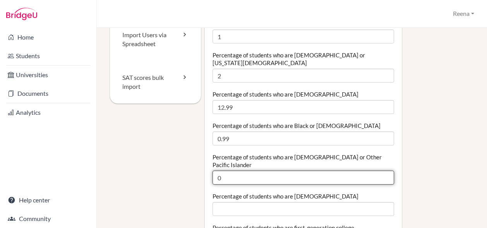
type input "0"
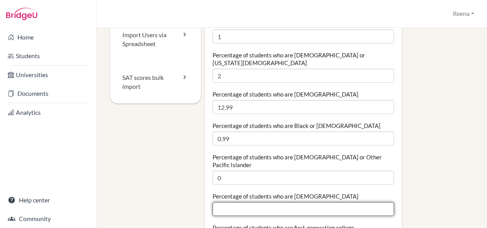
click at [234, 202] on input "Percentage of students who are White" at bounding box center [304, 209] width 182 height 14
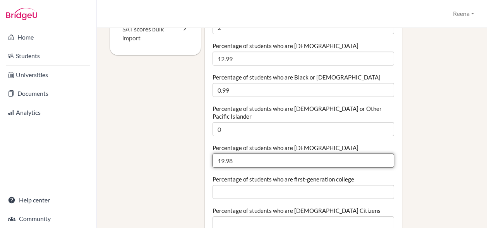
scroll to position [202, 0]
type input "19.98"
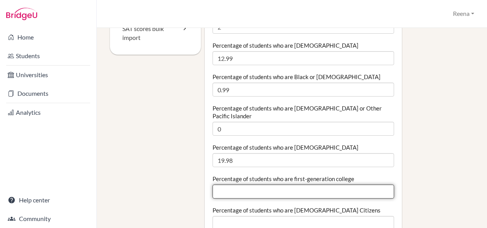
click at [222, 184] on input "Percentage of students who are first-generation college" at bounding box center [304, 191] width 182 height 14
click at [381, 184] on input "0.01" at bounding box center [304, 191] width 182 height 14
click at [381, 184] on input "0" at bounding box center [304, 191] width 182 height 14
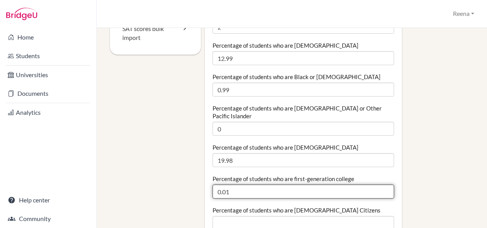
click at [380, 184] on input "0.01" at bounding box center [304, 191] width 182 height 14
click at [380, 184] on input "0.02" at bounding box center [304, 191] width 182 height 14
click at [380, 184] on input "0.03" at bounding box center [304, 191] width 182 height 14
click at [380, 184] on input "0.04" at bounding box center [304, 191] width 182 height 14
type input "1.68"
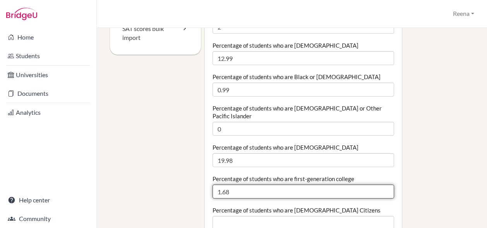
click at [380, 184] on input "1.68" at bounding box center [304, 191] width 182 height 14
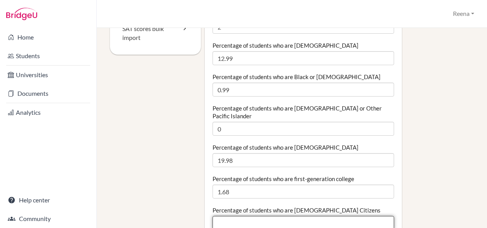
click at [264, 216] on input "Percentage of students who are US Citizens" at bounding box center [304, 223] width 182 height 14
click at [382, 216] on input "0.01" at bounding box center [304, 223] width 182 height 14
type input "0.02"
click at [382, 216] on input "0.02" at bounding box center [304, 223] width 182 height 14
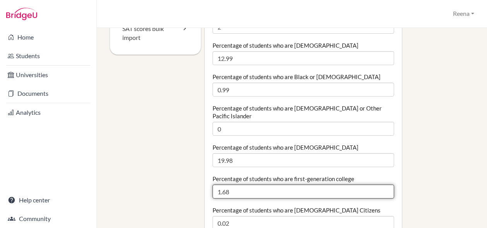
click at [242, 184] on input "1.68" at bounding box center [304, 191] width 182 height 14
type input "1"
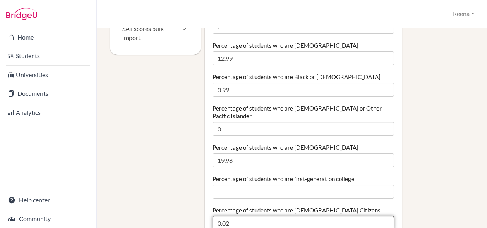
click at [229, 216] on input "0.02" at bounding box center [304, 223] width 182 height 14
type input "0"
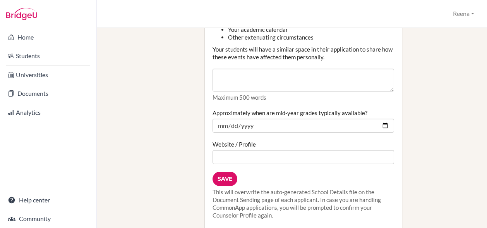
scroll to position [968, 0]
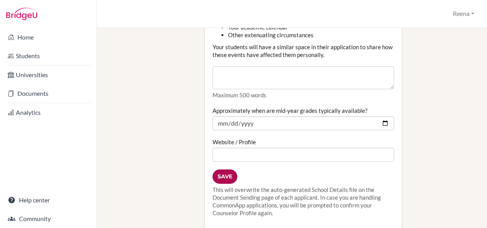
click at [221, 169] on input "Save" at bounding box center [225, 176] width 25 height 14
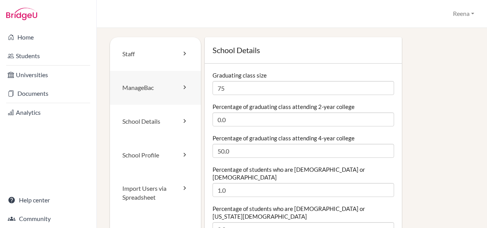
click at [165, 87] on link "ManageBac" at bounding box center [155, 88] width 91 height 34
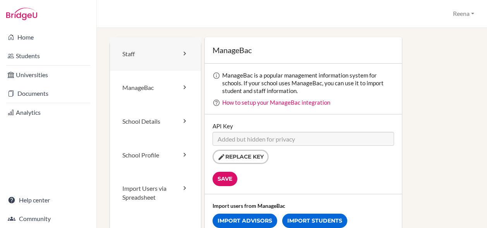
click at [170, 55] on link "Staff" at bounding box center [155, 54] width 91 height 34
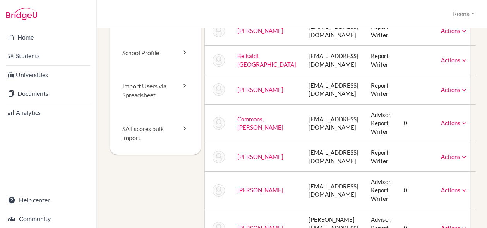
scroll to position [103, 0]
